Goal: Information Seeking & Learning: Learn about a topic

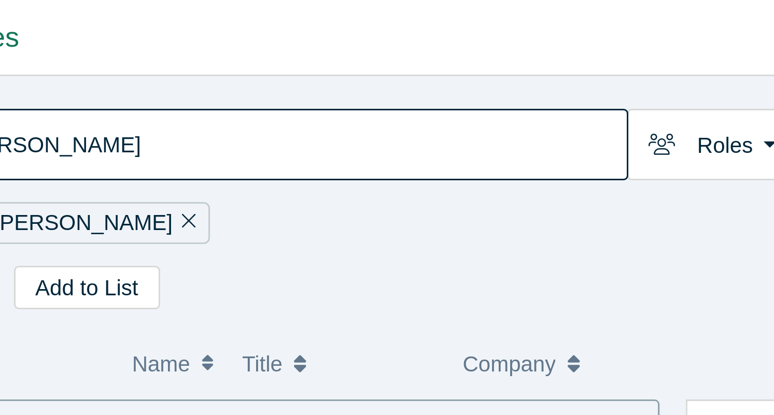
scroll to position [34, 0]
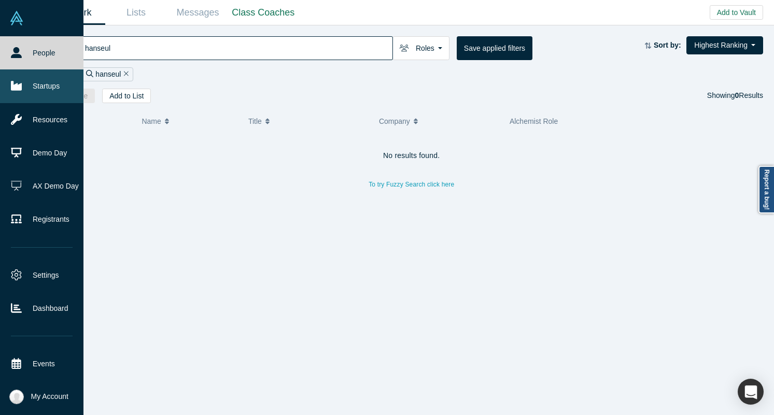
click at [9, 99] on link "Startups" at bounding box center [41, 85] width 83 height 33
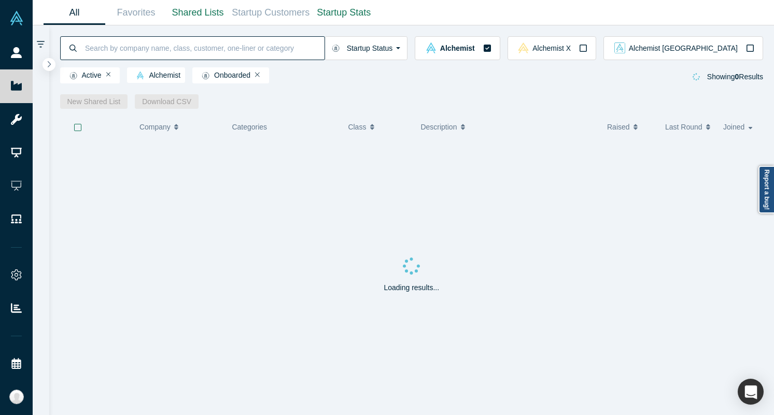
click at [154, 48] on input at bounding box center [204, 48] width 240 height 24
type input "donkit"
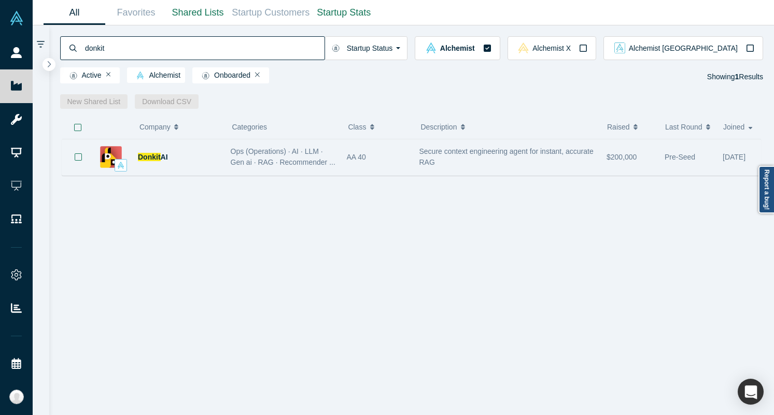
click at [324, 165] on span "Ops (Operations) · AI · LLM · Gen ai · RAG · Recommender ..." at bounding box center [283, 156] width 105 height 19
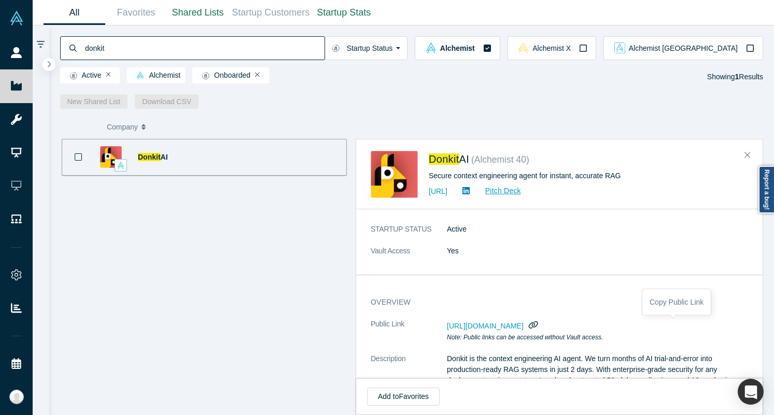
click at [538, 324] on icon "button" at bounding box center [533, 325] width 10 height 8
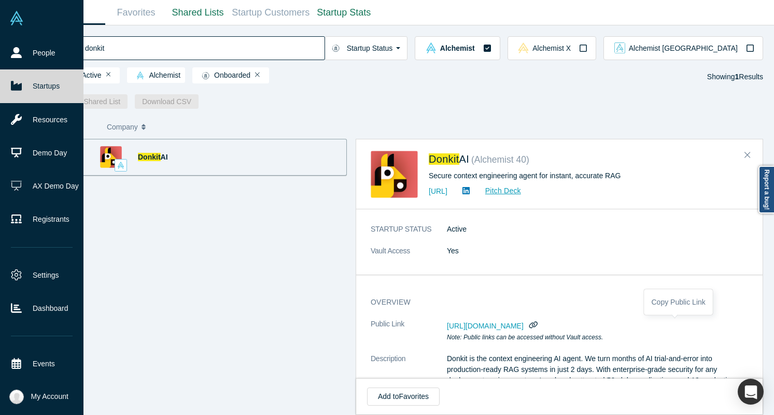
click at [23, 93] on link "Startups" at bounding box center [41, 85] width 83 height 33
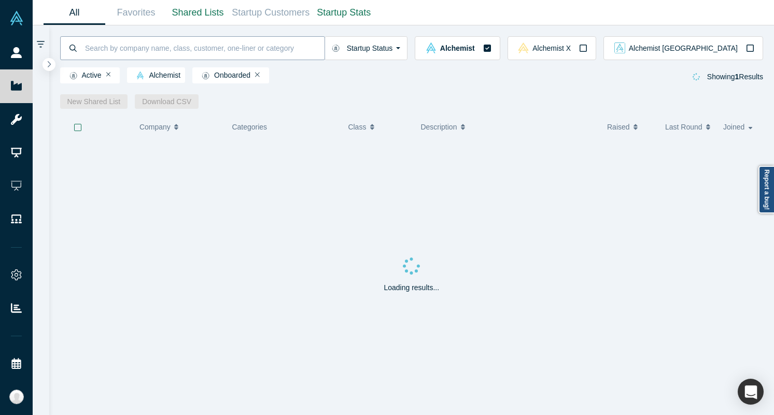
click at [104, 51] on input at bounding box center [204, 48] width 240 height 24
type input "besty"
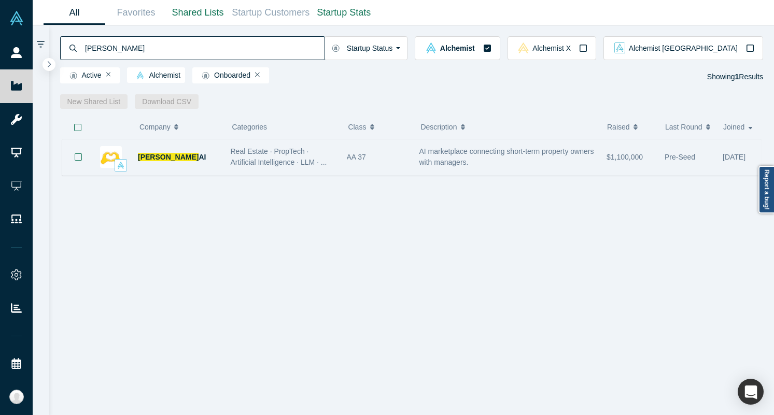
click at [179, 168] on div "Besty AI" at bounding box center [179, 157] width 82 height 36
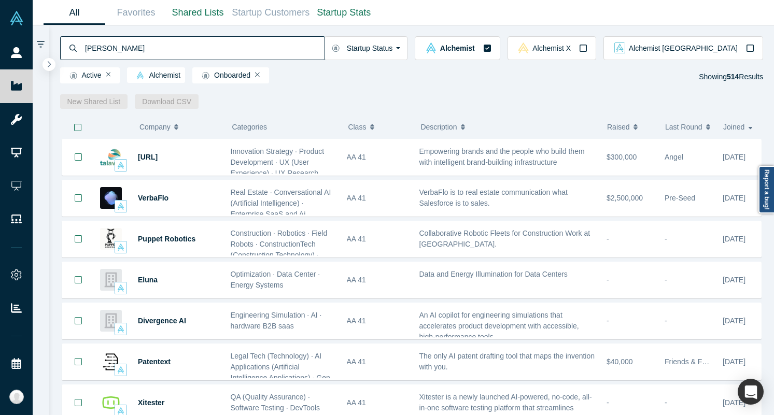
click at [177, 52] on input "besty" at bounding box center [204, 48] width 240 height 24
click at [268, 49] on input "besty" at bounding box center [204, 48] width 240 height 24
click at [137, 52] on input "besty" at bounding box center [204, 48] width 240 height 24
click at [128, 45] on input "besty" at bounding box center [204, 48] width 240 height 24
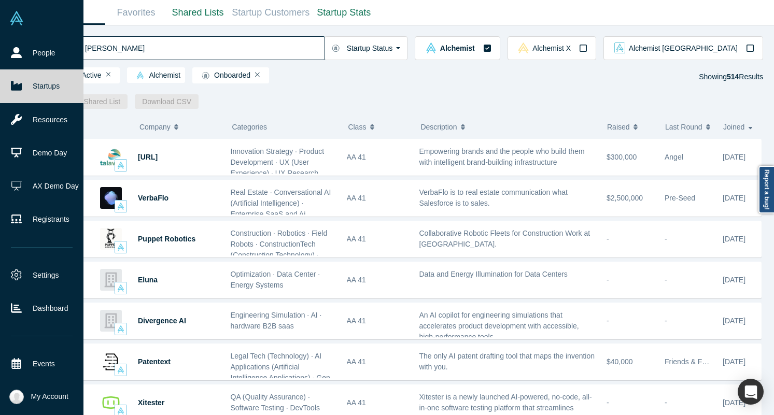
click at [31, 82] on link "Startups" at bounding box center [41, 85] width 83 height 33
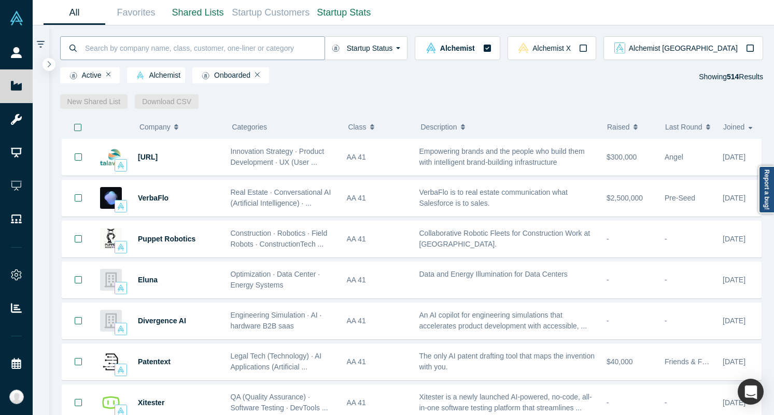
click at [149, 43] on input at bounding box center [204, 48] width 240 height 24
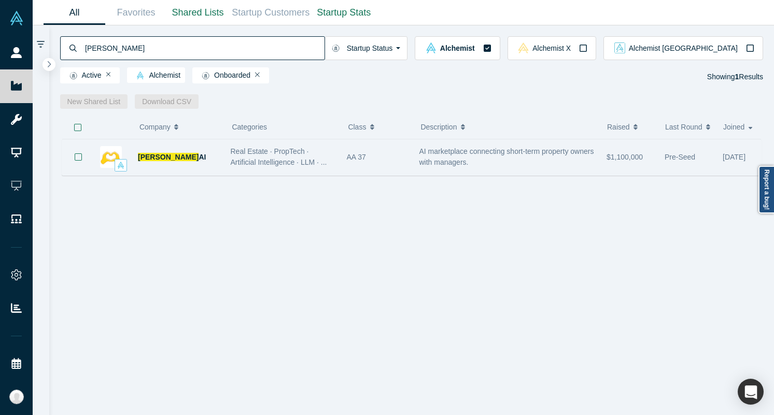
click at [440, 167] on div "AI marketplace connecting short-term property owners with managers." at bounding box center [507, 157] width 177 height 22
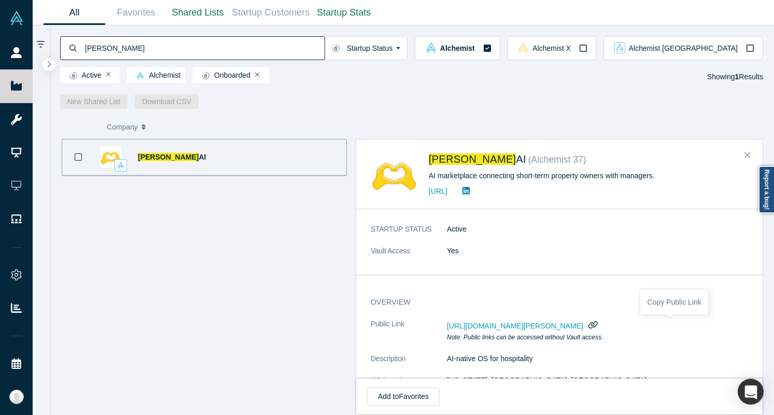
click at [600, 329] on button "button" at bounding box center [592, 324] width 13 height 13
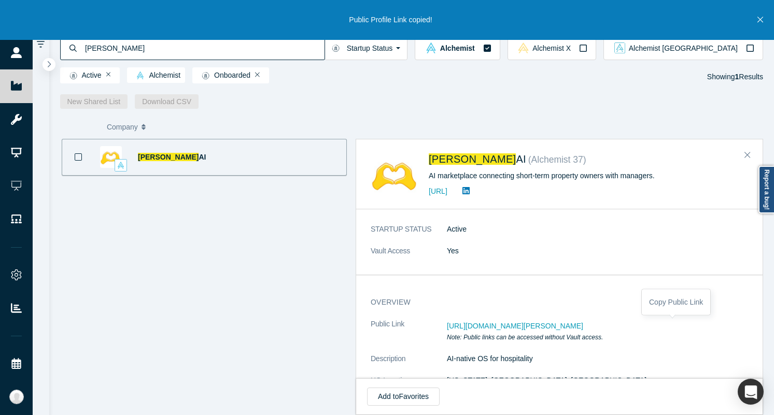
click at [189, 47] on input "besty" at bounding box center [204, 48] width 240 height 24
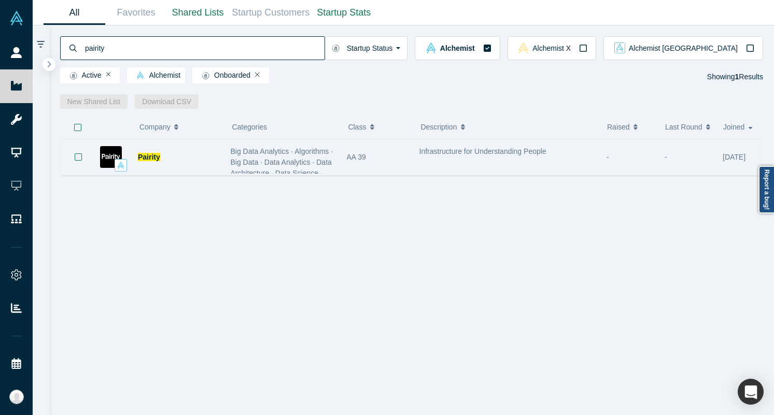
click at [210, 155] on div "Pairity" at bounding box center [179, 157] width 82 height 36
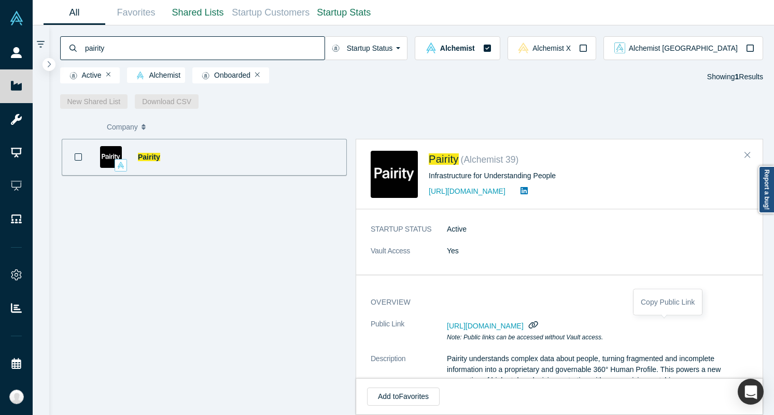
click at [538, 325] on icon "button" at bounding box center [533, 325] width 10 height 8
click at [209, 40] on input "pairity" at bounding box center [204, 48] width 240 height 24
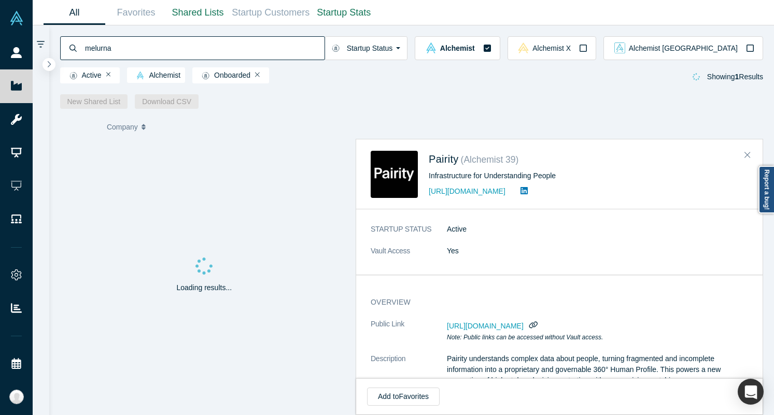
type input "melurna"
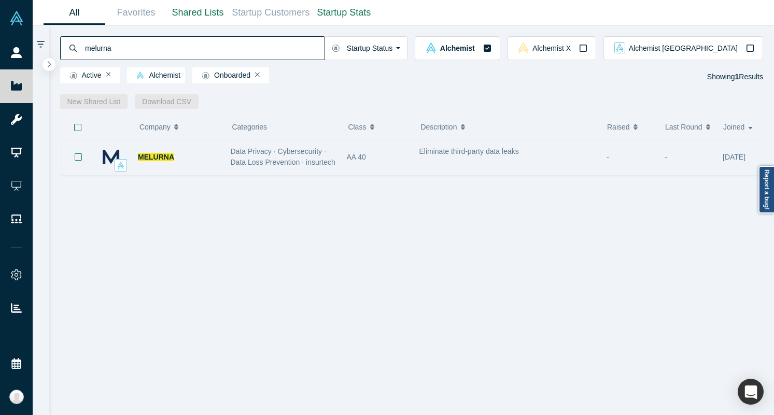
click at [210, 152] on div "MELURNA" at bounding box center [179, 157] width 82 height 36
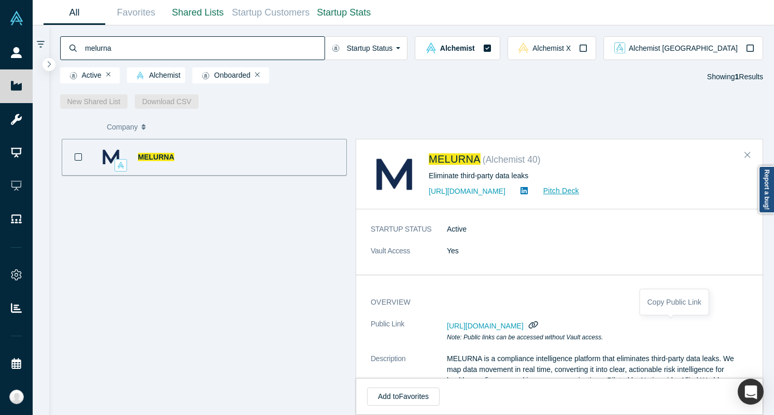
click at [538, 326] on icon "button" at bounding box center [533, 324] width 9 height 7
click at [538, 324] on icon "button" at bounding box center [533, 325] width 10 height 8
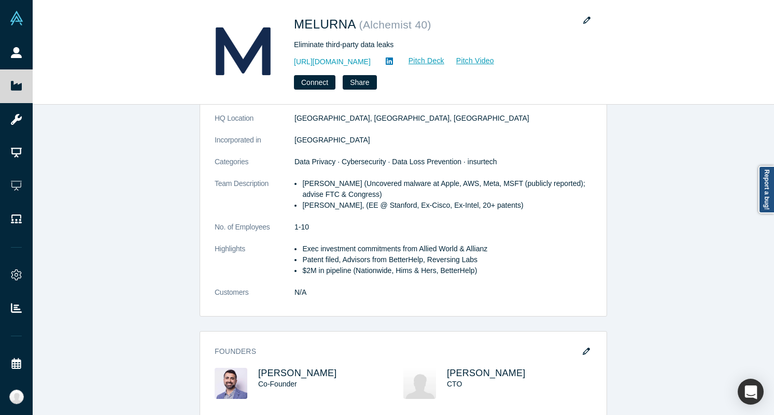
scroll to position [60, 0]
